Goal: Task Accomplishment & Management: Manage account settings

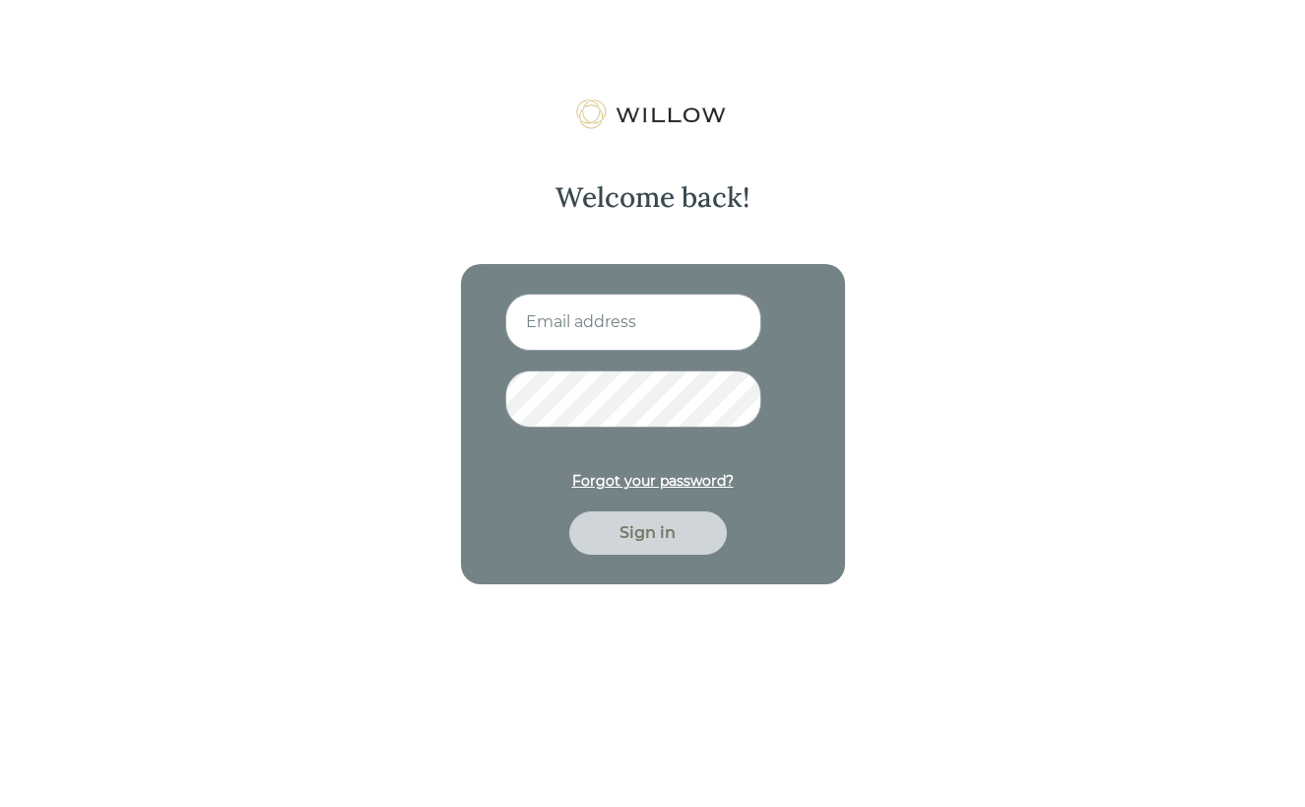
type input "[PERSON_NAME][EMAIL_ADDRESS][DOMAIN_NAME]"
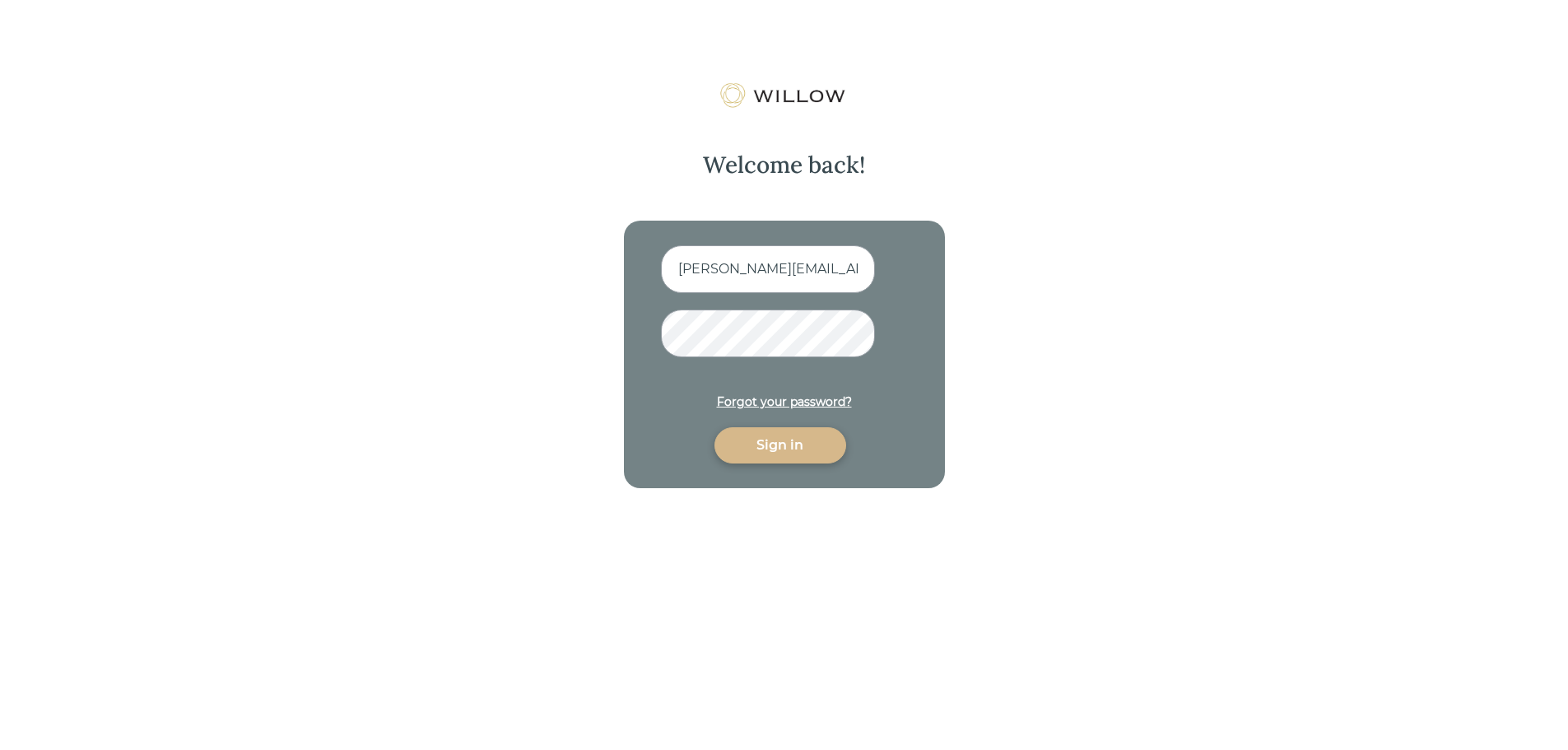
click at [745, 439] on div "Sign in" at bounding box center [781, 446] width 94 height 20
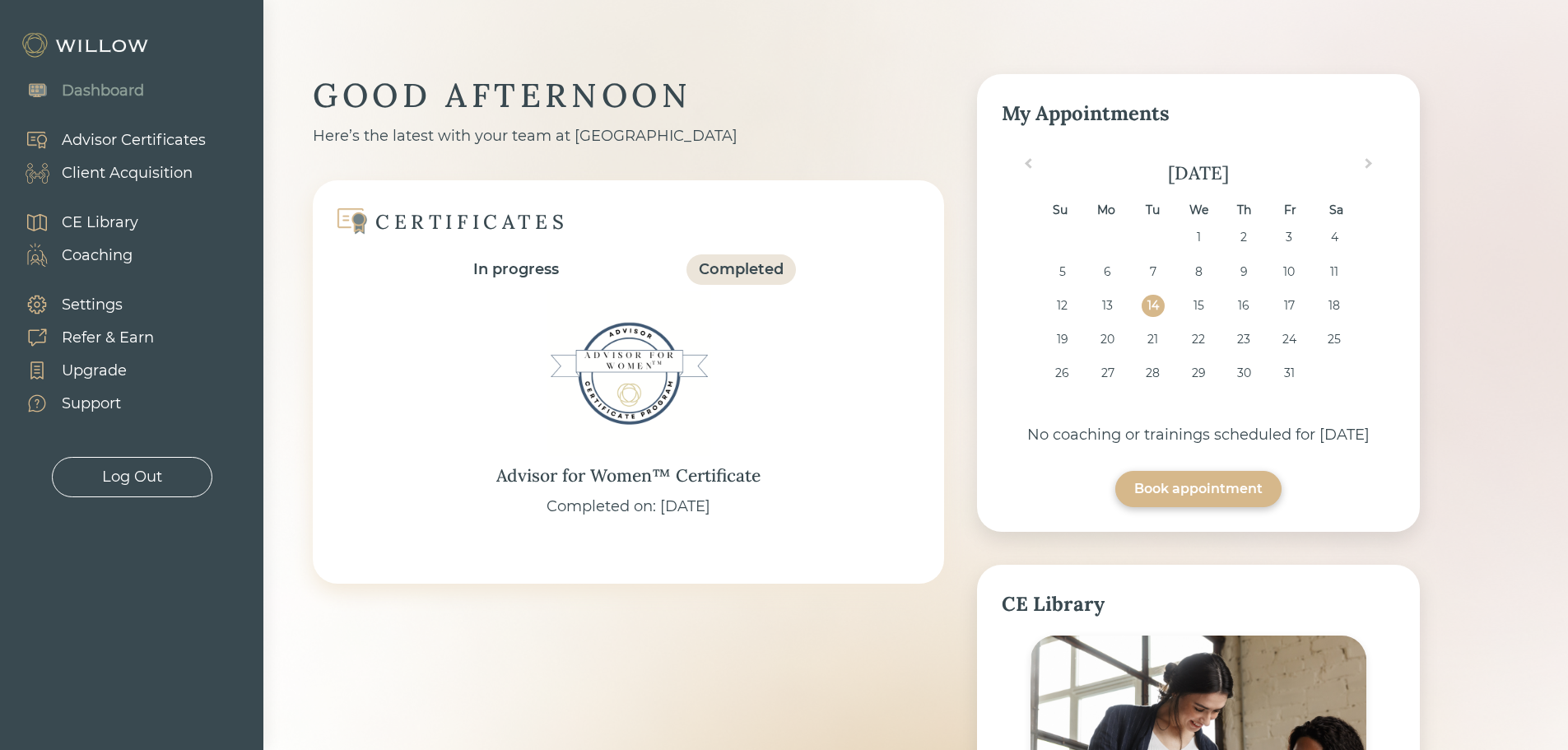
drag, startPoint x: 150, startPoint y: 190, endPoint x: 152, endPoint y: 179, distance: 11.2
click at [151, 185] on div "Advisor Certificates Client Acquisition" at bounding box center [107, 156] width 214 height 82
click at [152, 178] on div "Client Acquisition" at bounding box center [127, 173] width 131 height 23
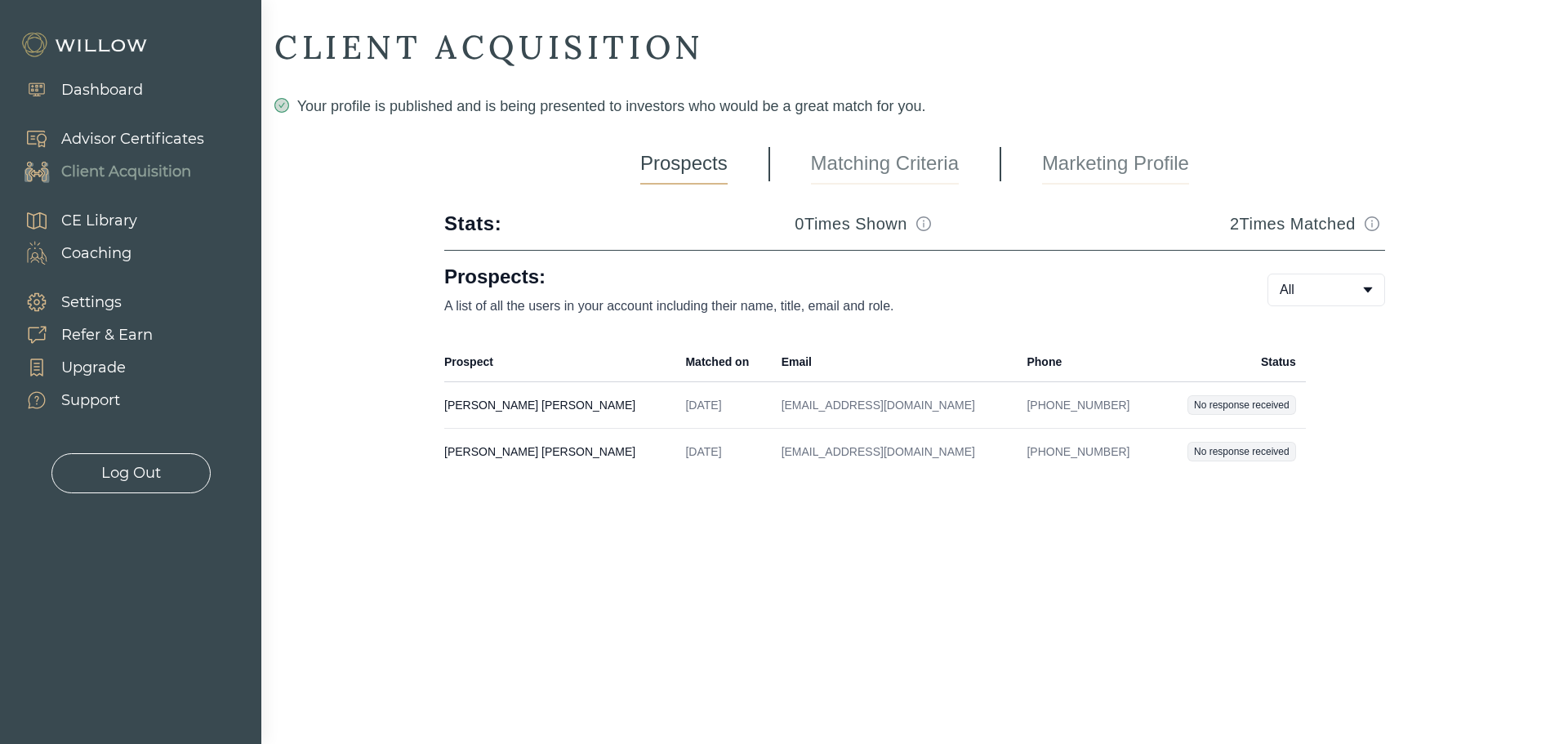
click at [861, 168] on link "Matching Criteria" at bounding box center [885, 163] width 148 height 41
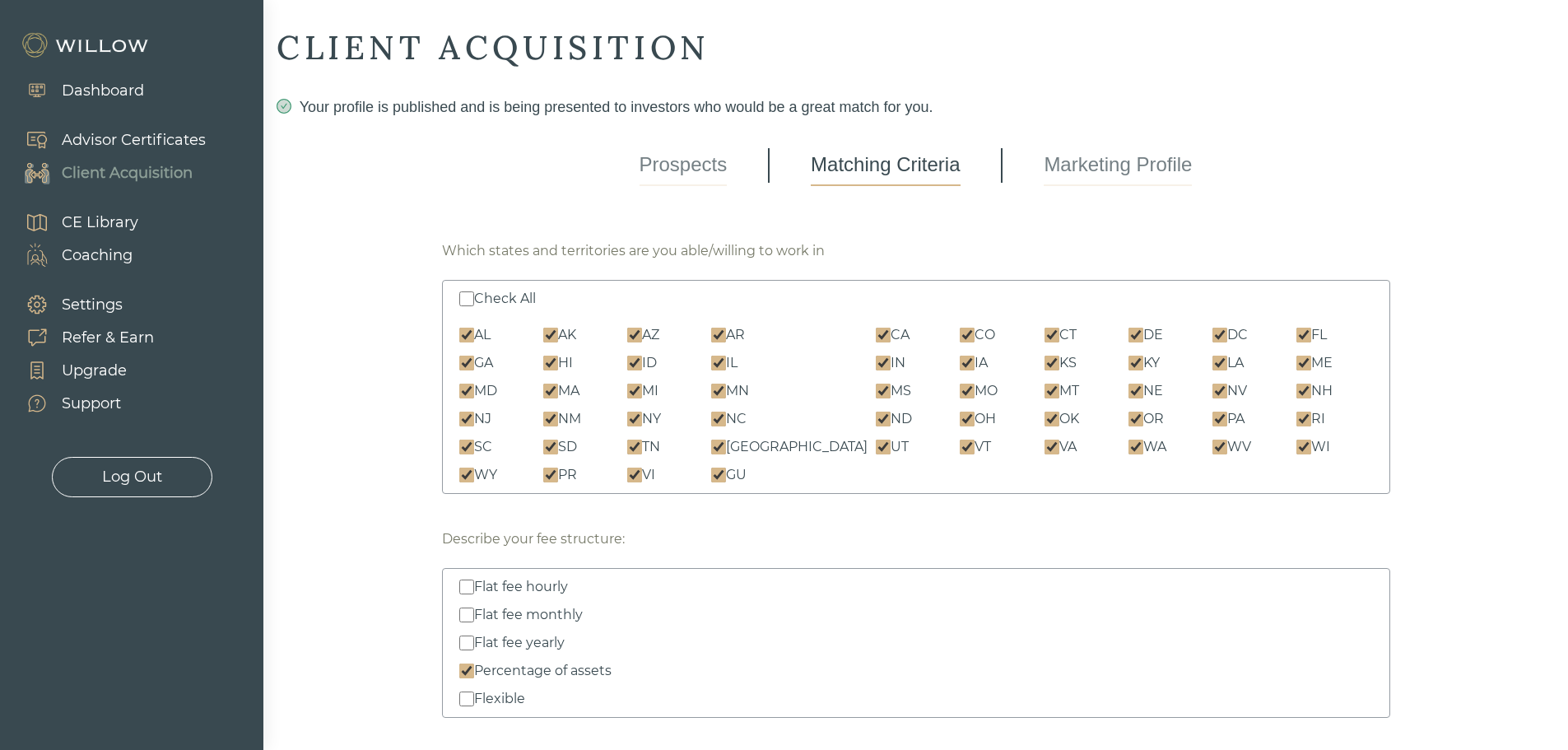
click at [1081, 169] on link "Marketing Profile" at bounding box center [1117, 165] width 148 height 41
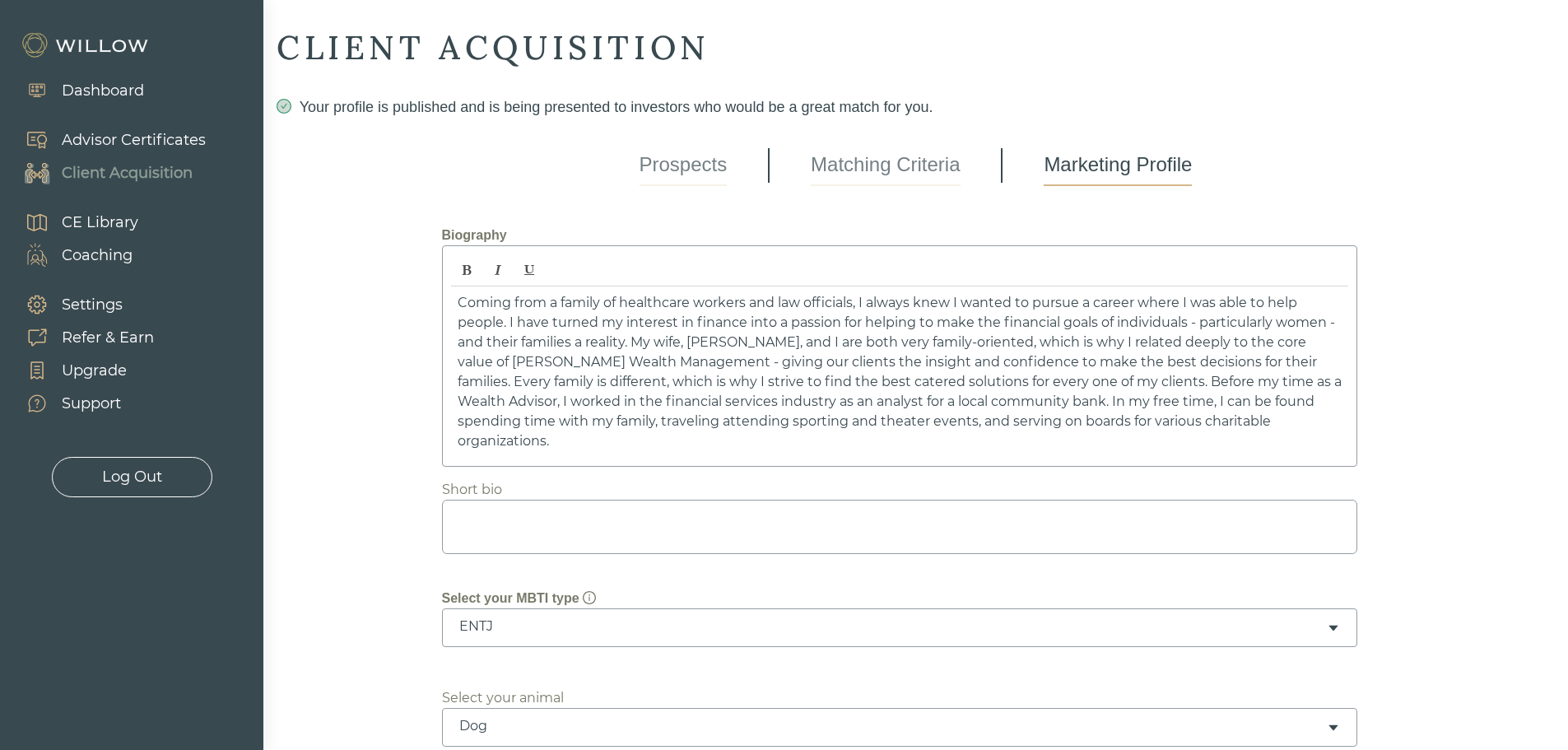
click at [722, 150] on link "Prospects" at bounding box center [683, 165] width 88 height 41
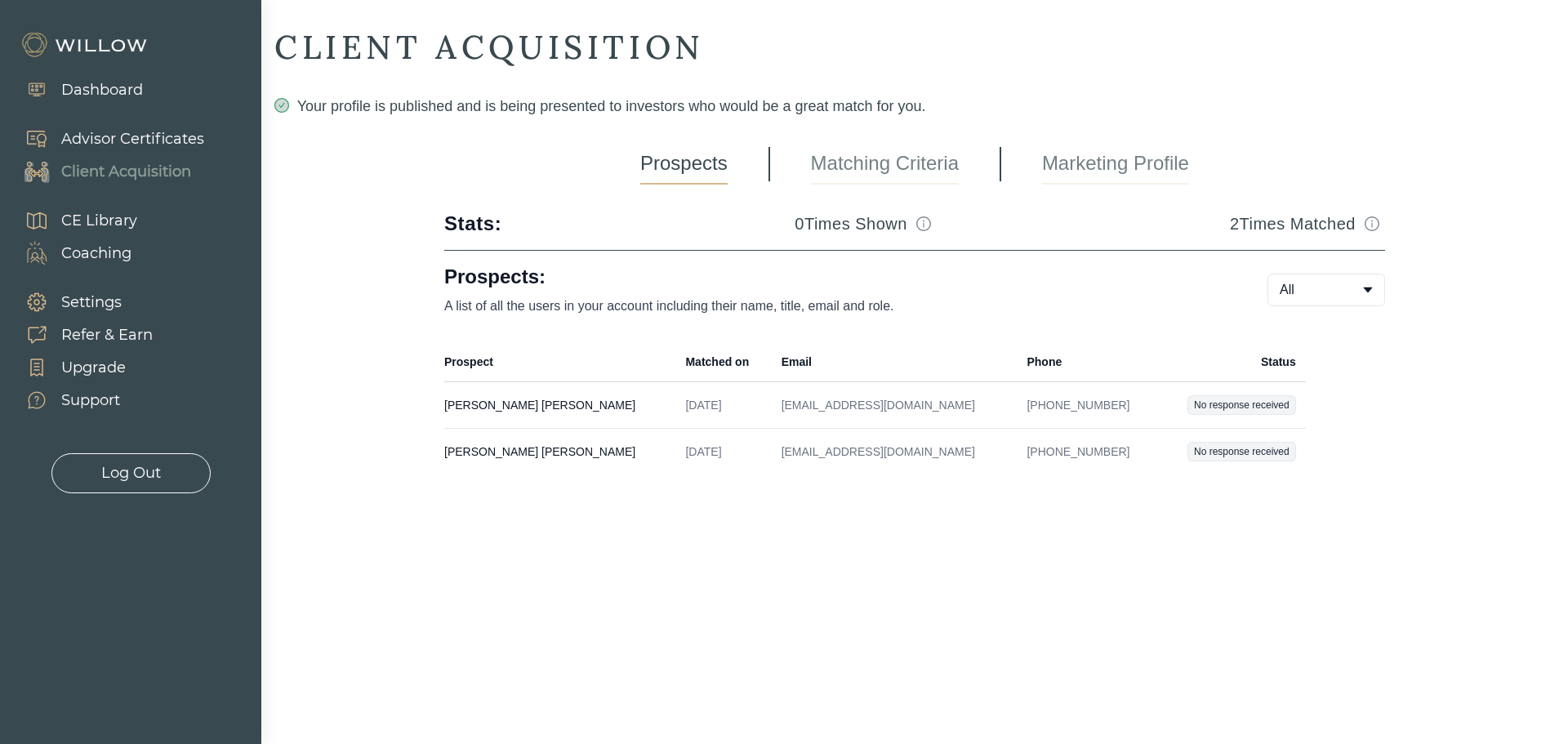
click at [113, 38] on img at bounding box center [86, 45] width 131 height 27
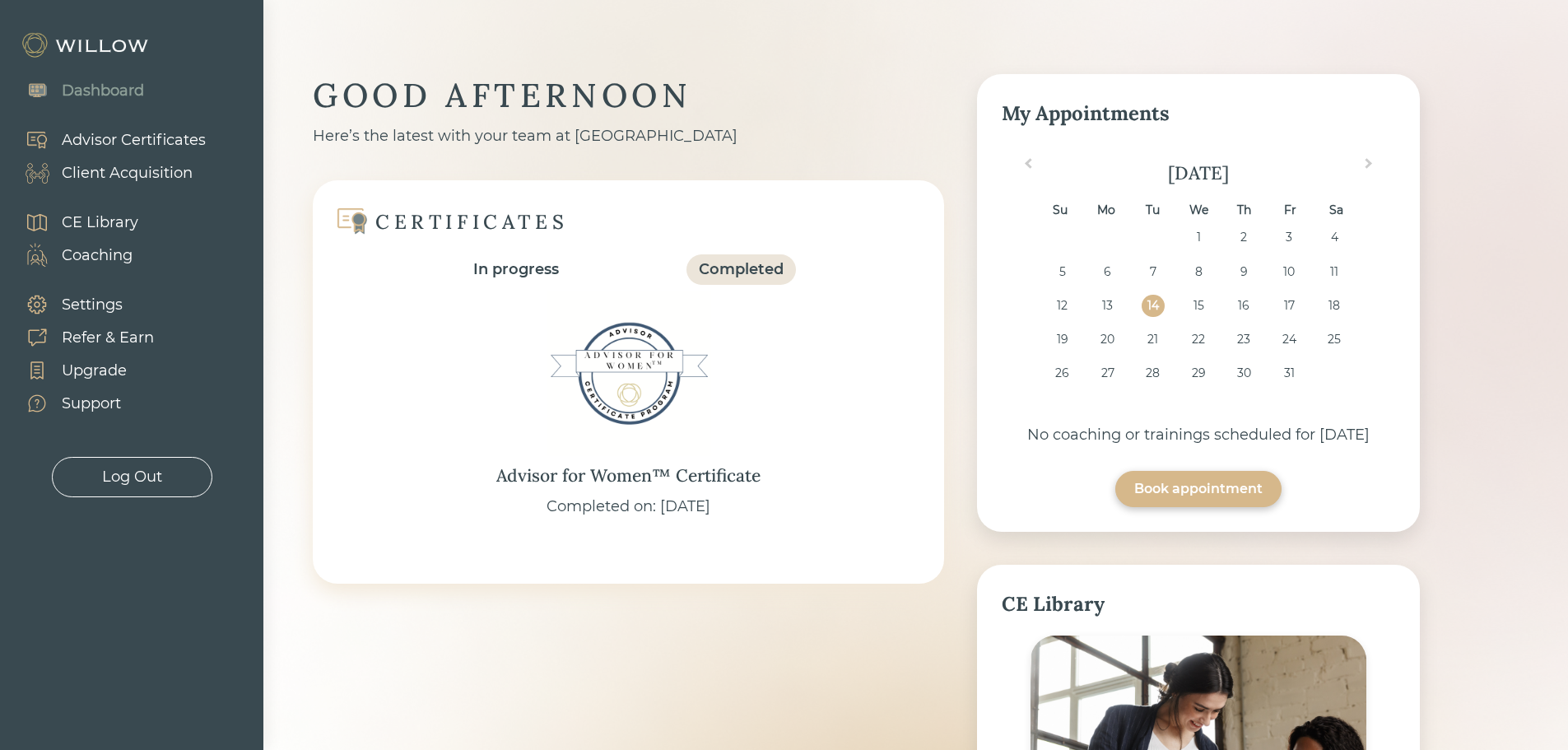
click at [1509, 191] on div "GOOD AFTERNOON Here’s the latest with your team at Willow CERTIFICATES In progr…" at bounding box center [915, 617] width 1305 height 1235
click at [176, 576] on div "Dashboard Advisor Certificates Client Acquisition CE Library Coaching Settings …" at bounding box center [131, 375] width 263 height 750
click at [153, 160] on div "Client Acquisition" at bounding box center [100, 172] width 185 height 33
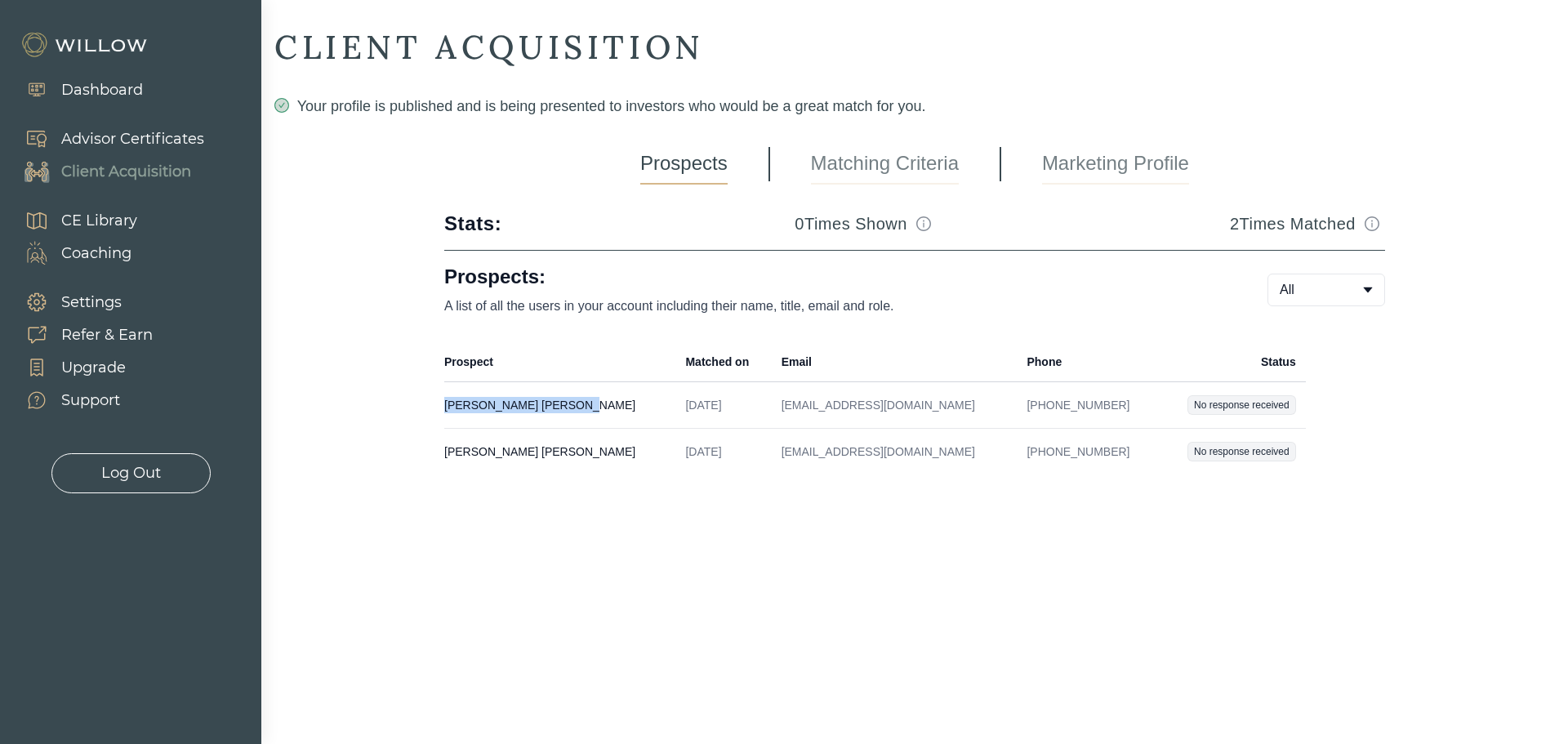
drag, startPoint x: 512, startPoint y: 404, endPoint x: 446, endPoint y: 407, distance: 66.1
click at [446, 407] on td "[PERSON_NAME] Created on [DATE] Email [EMAIL_ADDRESS][DOMAIN_NAME] Phone [PHONE…" at bounding box center [560, 406] width 231 height 46
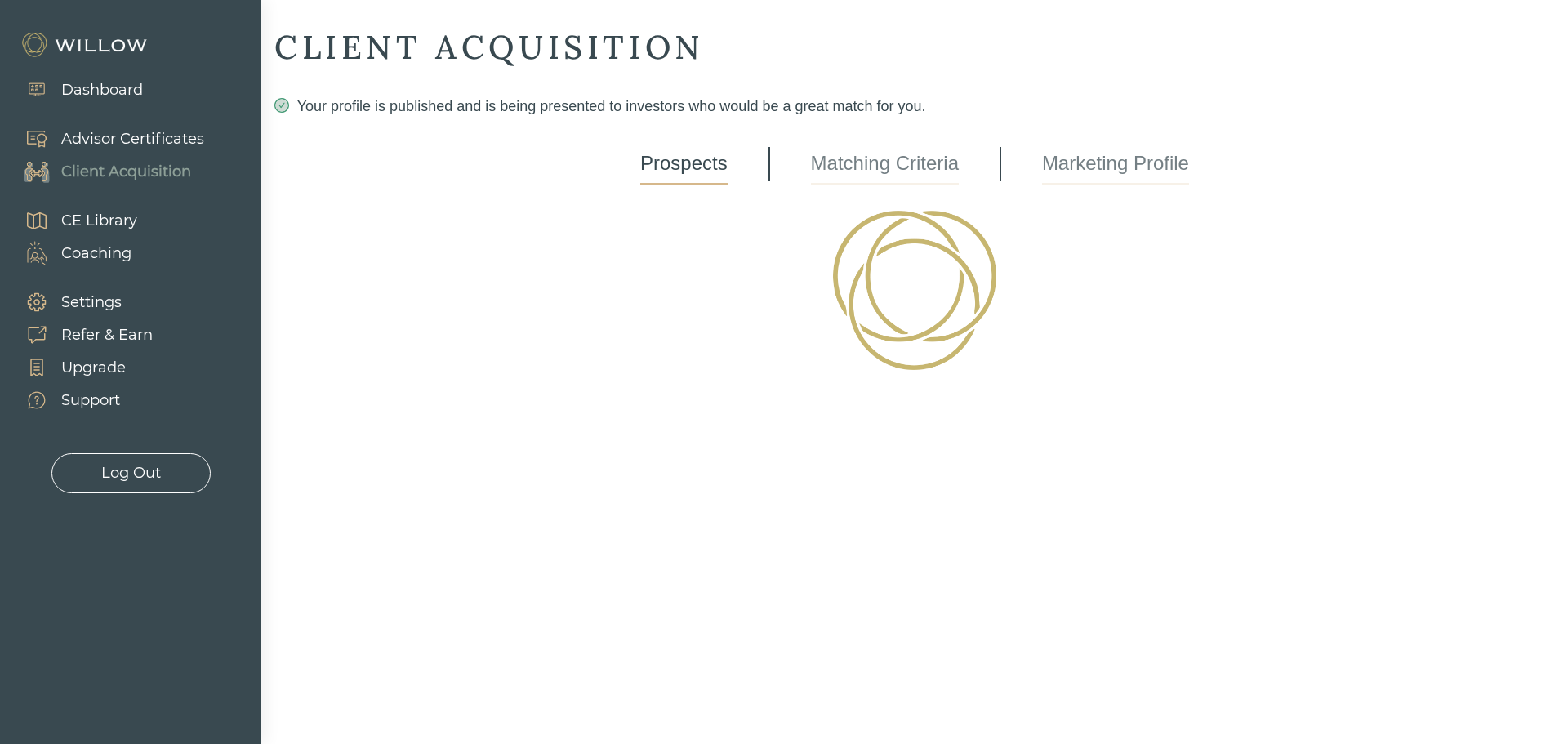
select select "2"
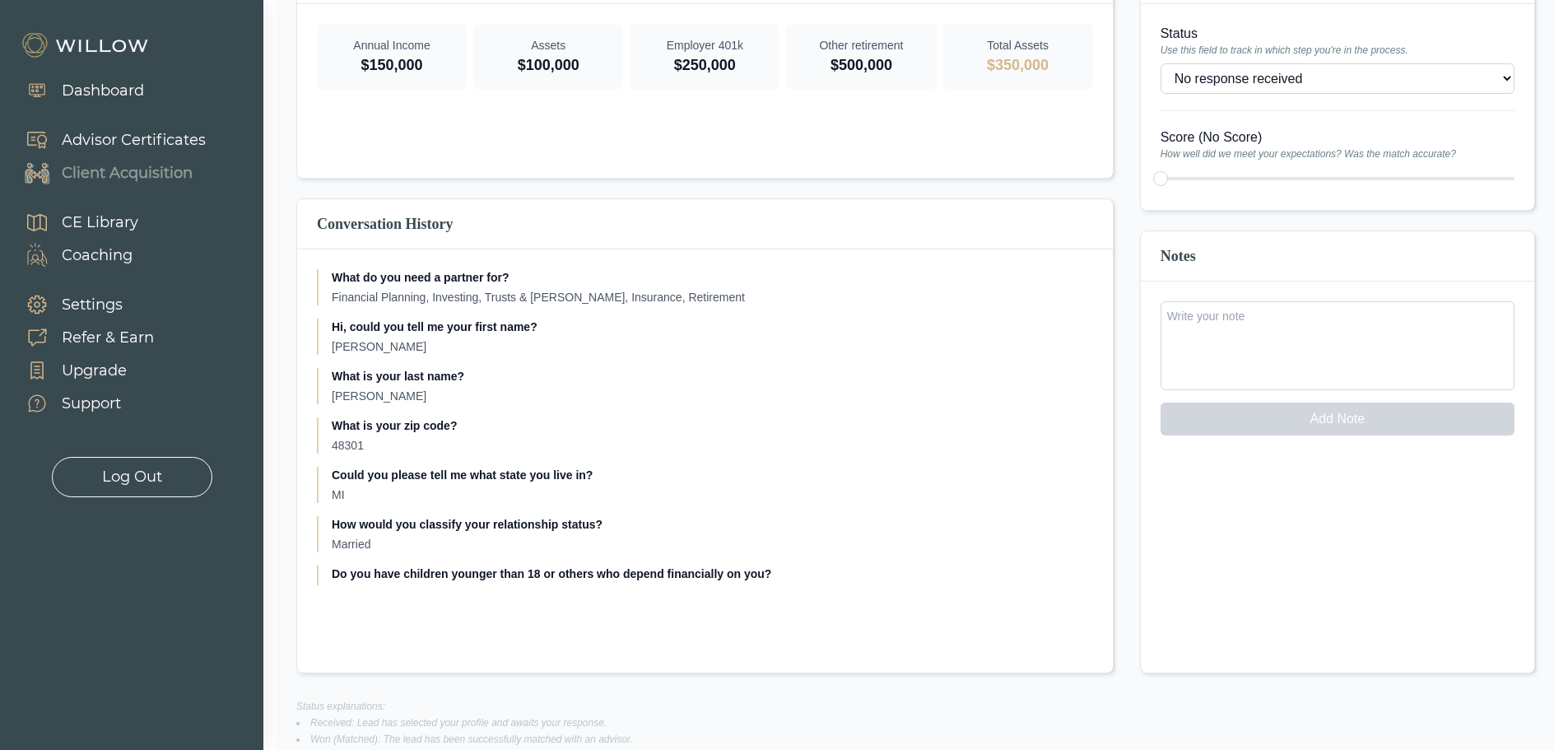
scroll to position [472, 0]
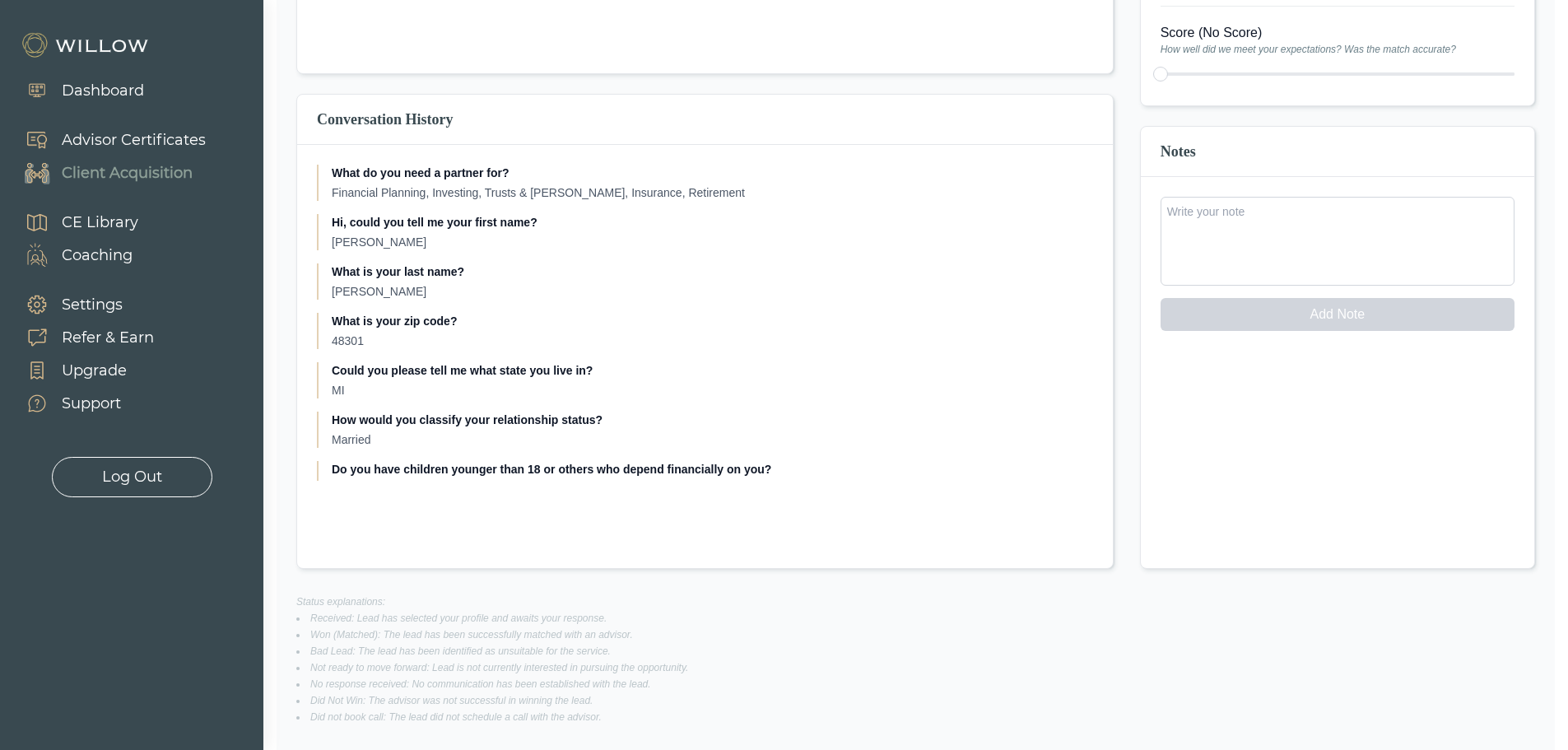
click at [132, 89] on div "Dashboard" at bounding box center [103, 91] width 82 height 23
